Goal: Task Accomplishment & Management: Manage account settings

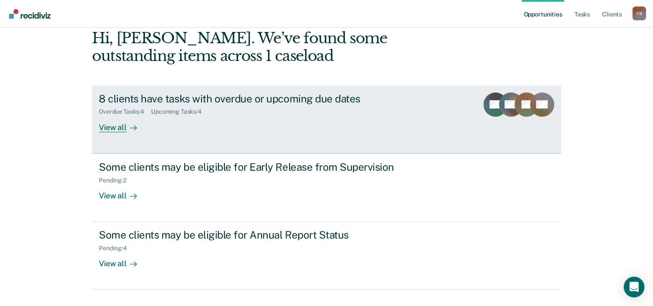
scroll to position [61, 0]
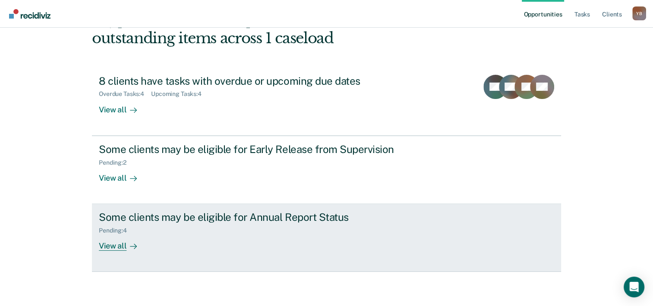
click at [119, 247] on div "View all" at bounding box center [123, 242] width 48 height 17
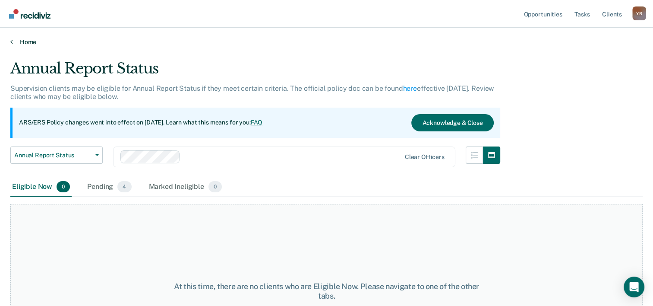
click at [29, 41] on link "Home" at bounding box center [326, 42] width 632 height 8
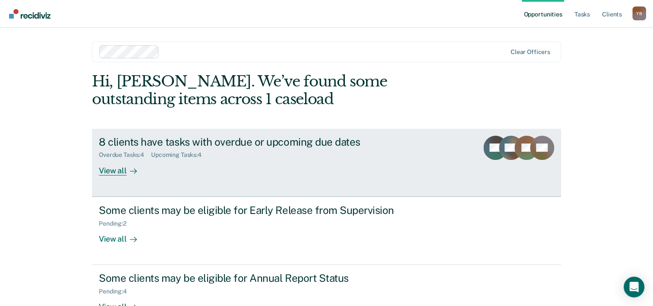
click at [300, 148] on div "Overdue Tasks : 4 Upcoming Tasks : 4" at bounding box center [250, 153] width 303 height 11
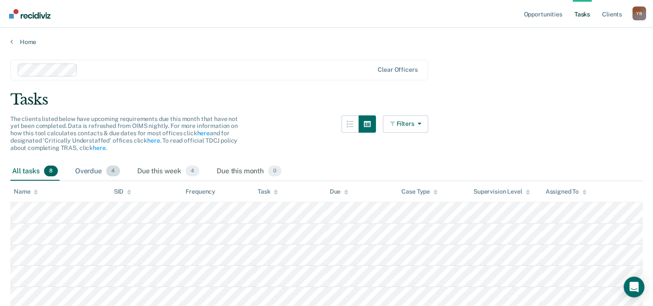
drag, startPoint x: 104, startPoint y: 167, endPoint x: 164, endPoint y: 169, distance: 59.6
click at [105, 167] on div "Overdue 4" at bounding box center [97, 171] width 48 height 19
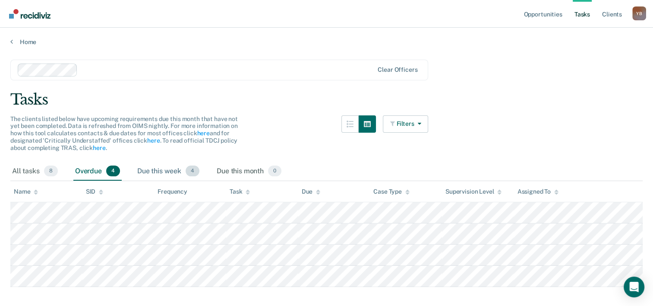
click at [167, 173] on div "Due this week 4" at bounding box center [169, 171] width 66 height 19
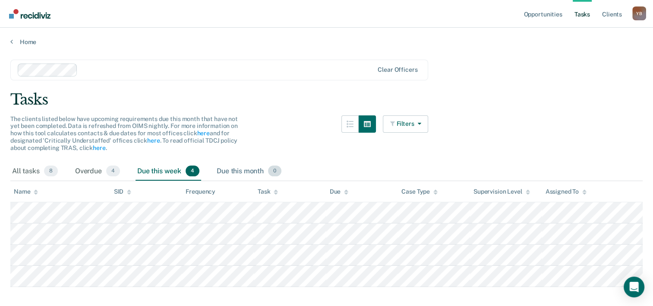
click at [229, 174] on div "Due this month 0" at bounding box center [249, 171] width 68 height 19
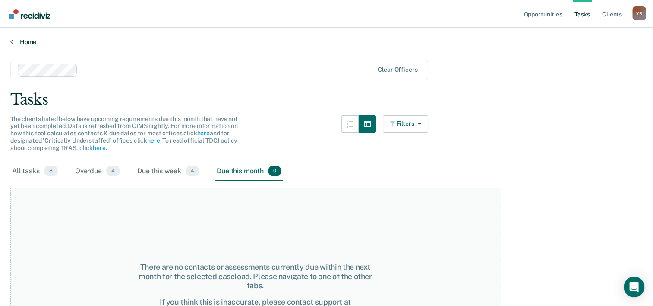
click at [21, 42] on link "Home" at bounding box center [326, 42] width 632 height 8
